Goal: Task Accomplishment & Management: Manage account settings

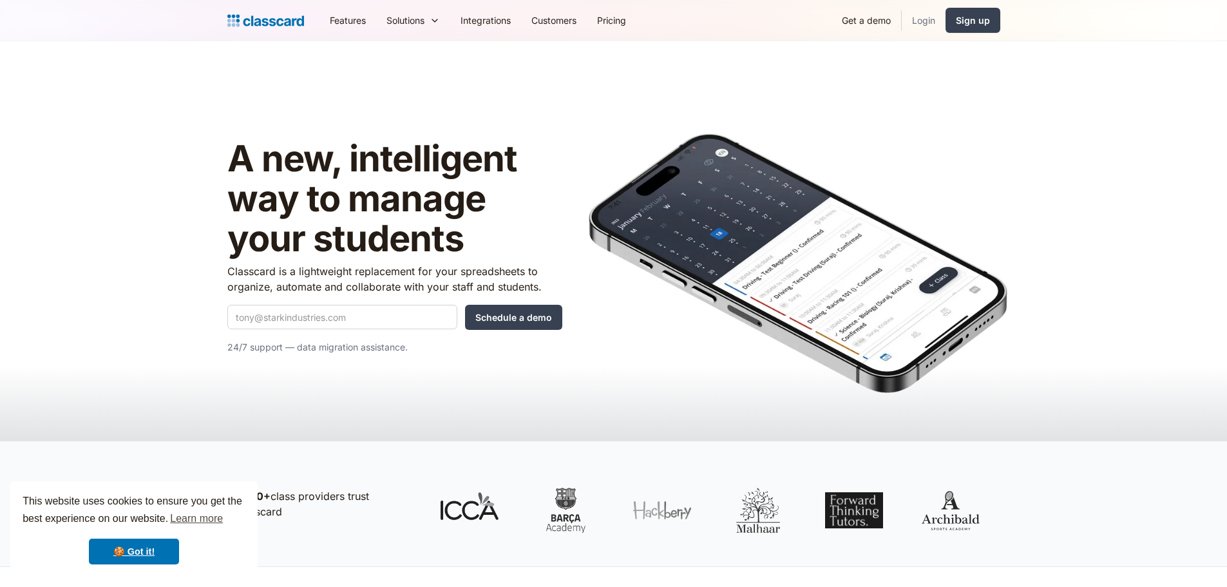
click at [928, 20] on link "Login" at bounding box center [924, 20] width 44 height 29
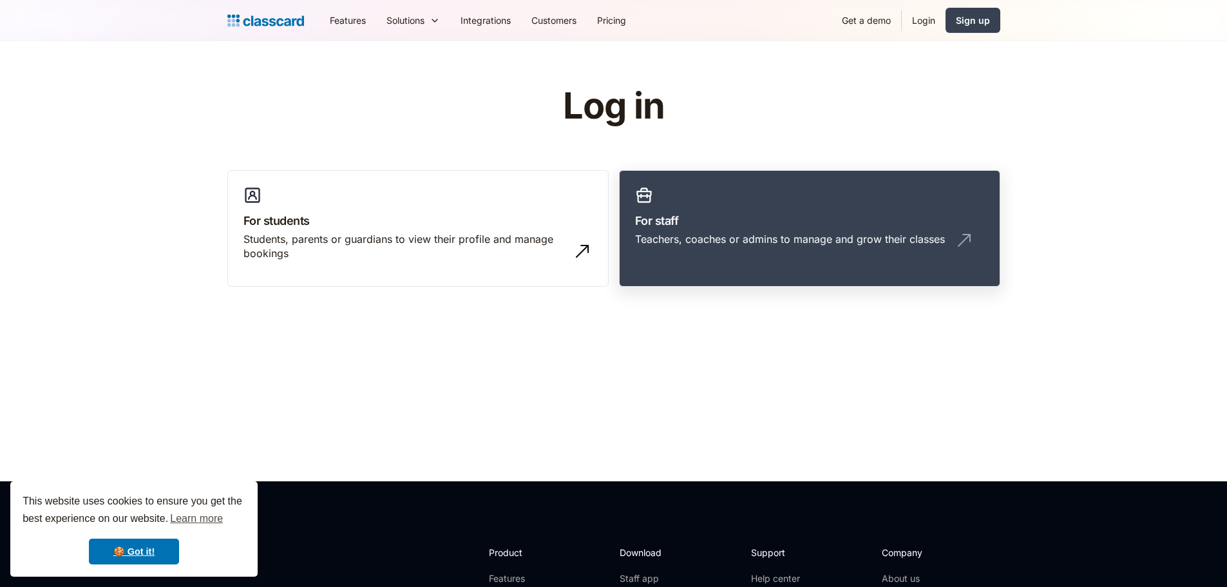
click at [762, 209] on link "For staff Teachers, coaches or admins to manage and grow their classes" at bounding box center [809, 228] width 381 height 117
click at [830, 216] on h3 "For staff" at bounding box center [809, 220] width 349 height 17
click at [888, 191] on link "For staff Teachers, coaches or admins to manage and grow their classes" at bounding box center [809, 228] width 381 height 117
click at [929, 18] on link "Login" at bounding box center [924, 20] width 44 height 29
click at [925, 19] on link "Login" at bounding box center [924, 20] width 44 height 29
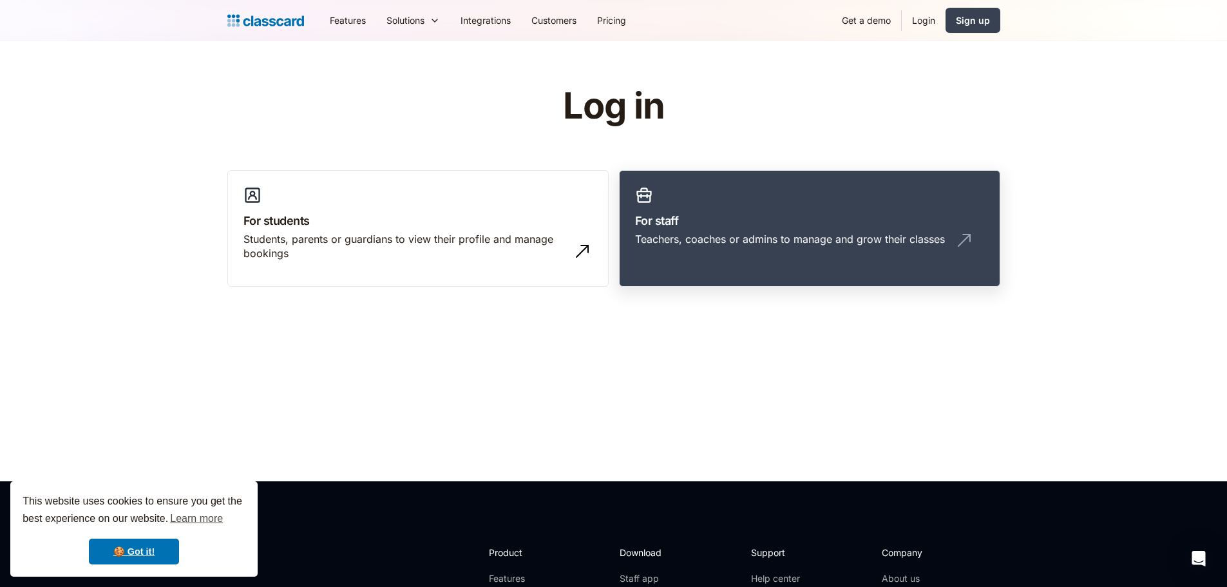
click at [722, 233] on div "Teachers, coaches or admins to manage and grow their classes" at bounding box center [790, 239] width 310 height 14
click at [919, 22] on link "Login" at bounding box center [924, 20] width 44 height 29
click at [928, 18] on link "Login" at bounding box center [924, 20] width 44 height 29
click at [844, 335] on header "Log in For students Students, parents or guardians to view their profile and ma…" at bounding box center [613, 261] width 1227 height 440
click at [1117, 220] on header "Log in For students Students, parents or guardians to view their profile and ma…" at bounding box center [613, 261] width 1227 height 440
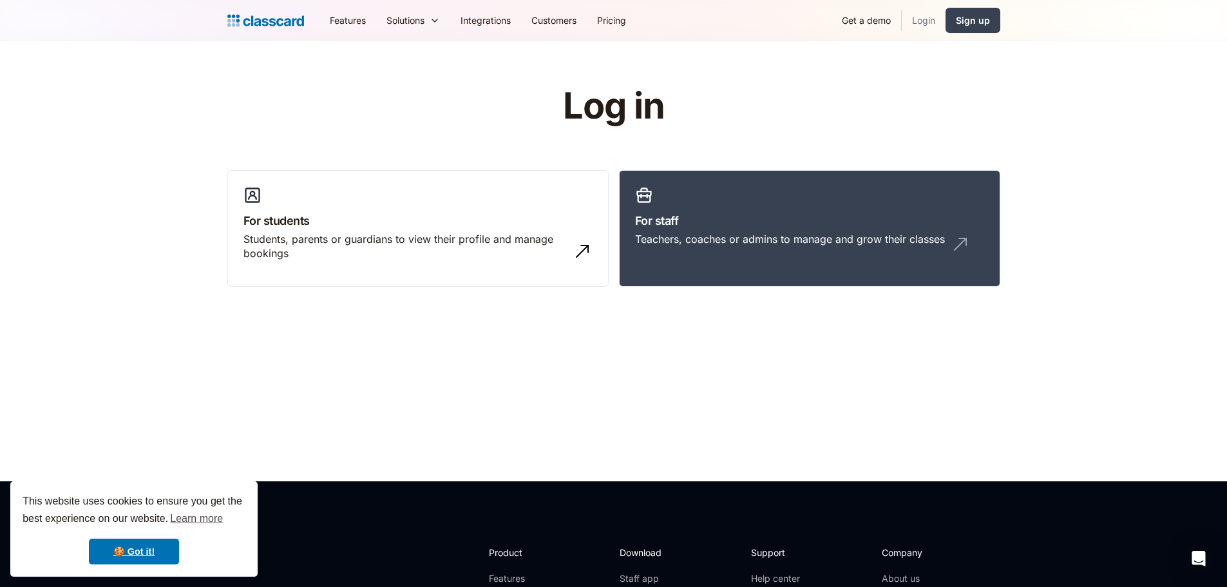
click at [930, 20] on link "Login" at bounding box center [924, 20] width 44 height 29
click at [928, 24] on link "Login" at bounding box center [924, 20] width 44 height 29
click at [872, 198] on link "For staff Teachers, coaches or admins to manage and grow their classes" at bounding box center [809, 228] width 381 height 117
